Goal: Transaction & Acquisition: Download file/media

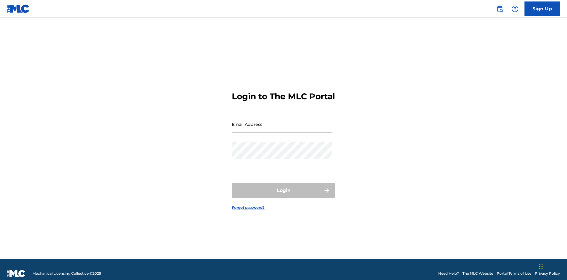
scroll to position [8, 0]
click at [282, 121] on input "Email Address" at bounding box center [282, 124] width 100 height 17
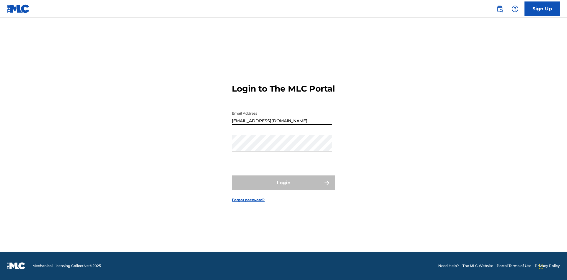
type input "[EMAIL_ADDRESS][DOMAIN_NAME]"
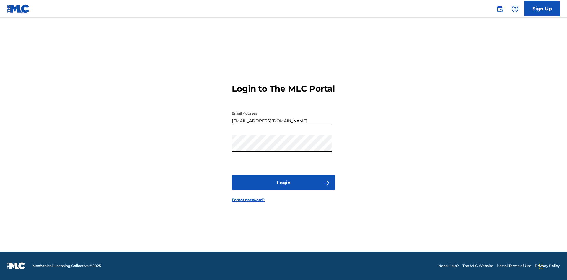
click at [284, 188] on button "Login" at bounding box center [283, 182] width 103 height 15
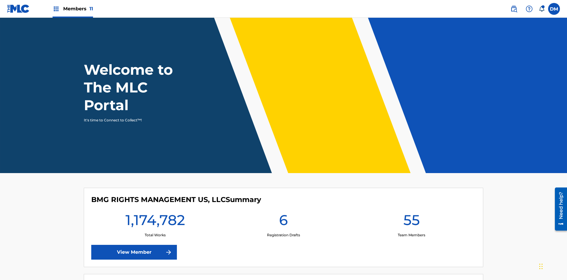
scroll to position [25, 0]
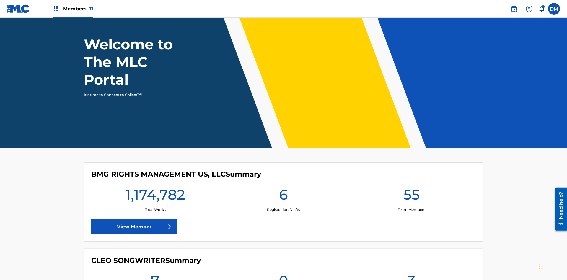
click at [73, 9] on span "Members 11" at bounding box center [78, 8] width 30 height 7
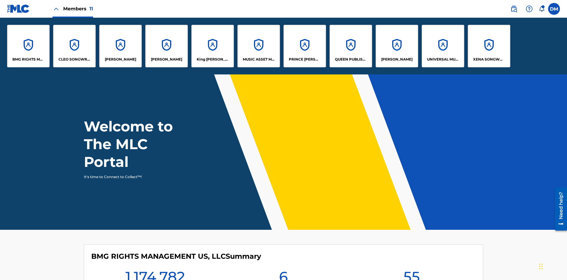
click at [443, 59] on p "UNIVERSAL MUSIC PUB GROUP" at bounding box center [443, 59] width 32 height 5
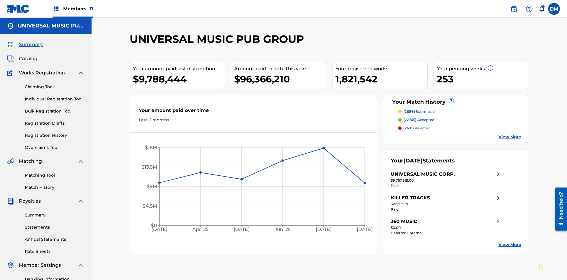
click at [55, 248] on link "Rate Sheets" at bounding box center [55, 251] width 60 height 6
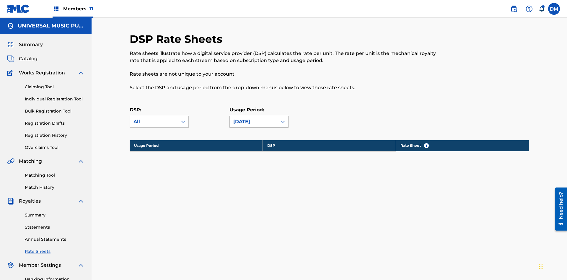
click at [259, 118] on div "May 2025" at bounding box center [253, 121] width 41 height 7
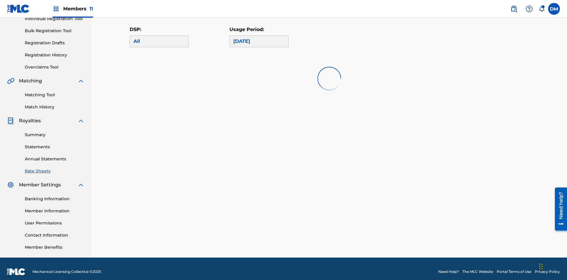
scroll to position [0, 0]
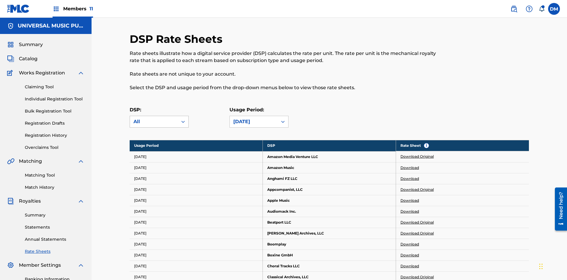
click at [159, 118] on div "All" at bounding box center [154, 121] width 41 height 7
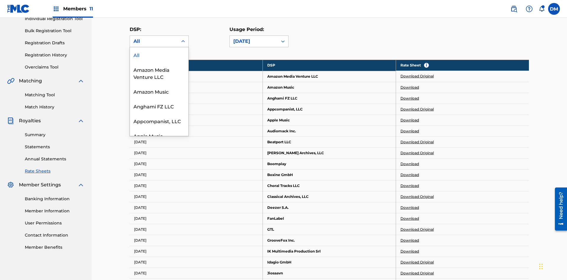
click at [159, 173] on div "Beatport LLC" at bounding box center [159, 165] width 58 height 15
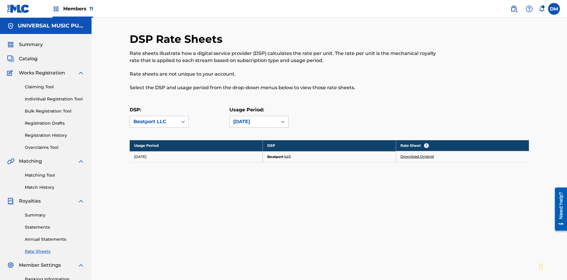
scroll to position [86, 0]
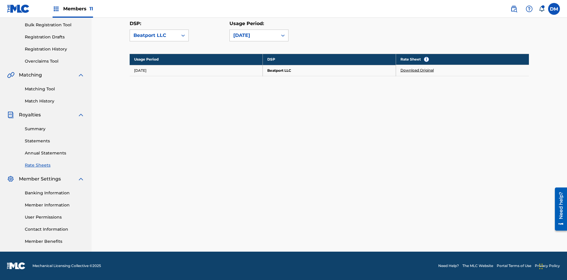
click at [417, 70] on link "Download Original" at bounding box center [417, 70] width 33 height 5
